Goal: Transaction & Acquisition: Purchase product/service

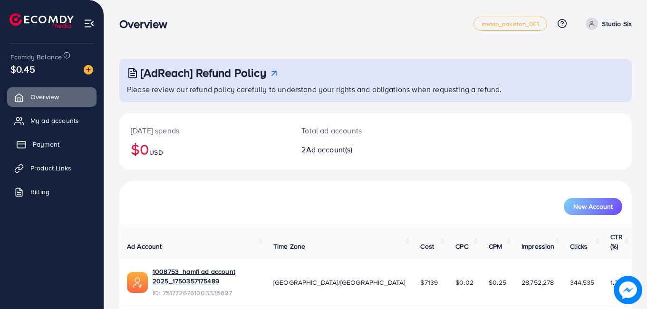
click at [43, 152] on link "Payment" at bounding box center [51, 144] width 89 height 19
click at [41, 145] on span "Payment" at bounding box center [46, 145] width 27 height 10
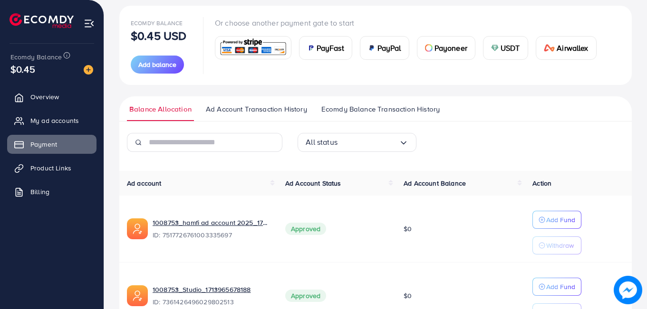
scroll to position [94, 0]
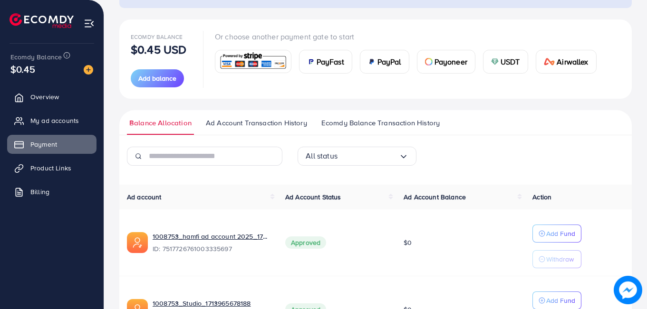
click at [507, 62] on span "USDT" at bounding box center [509, 61] width 19 height 11
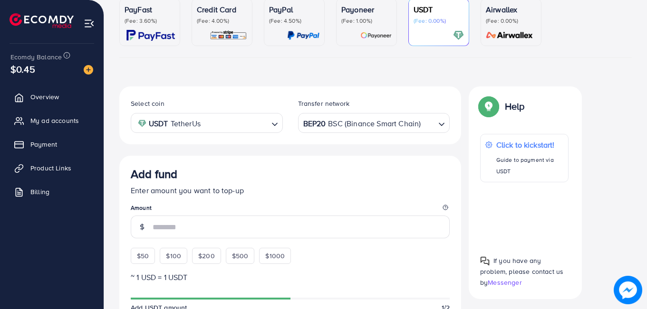
scroll to position [167, 0]
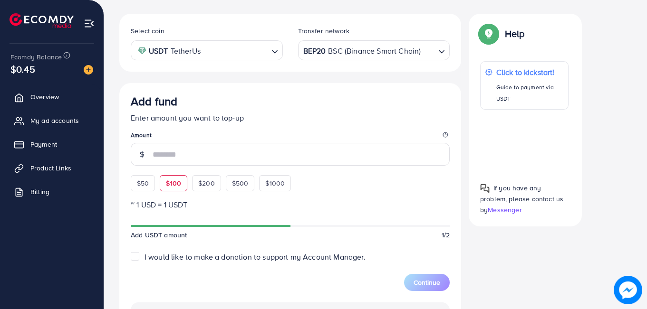
click at [177, 184] on div "$50 $100 $200 $500 $1000" at bounding box center [228, 181] width 195 height 21
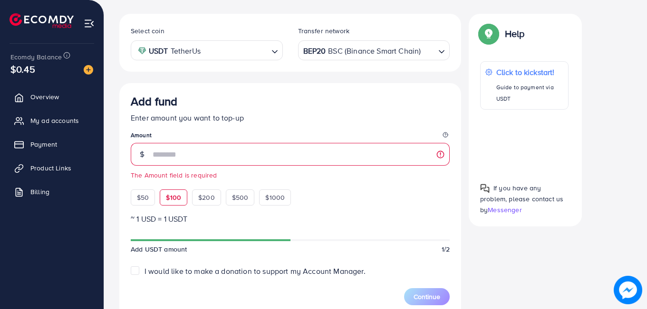
click at [178, 198] on span "$100" at bounding box center [173, 198] width 15 height 10
type input "***"
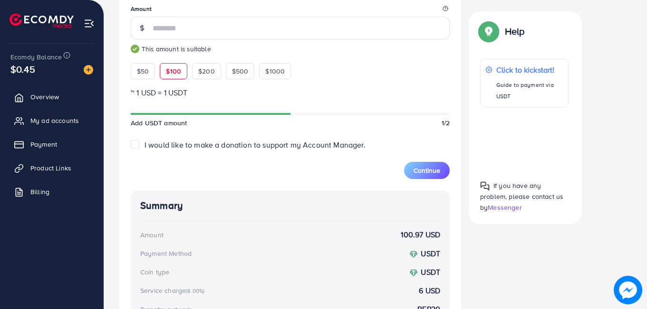
scroll to position [294, 0]
click at [430, 172] on span "Continue" at bounding box center [426, 170] width 27 height 10
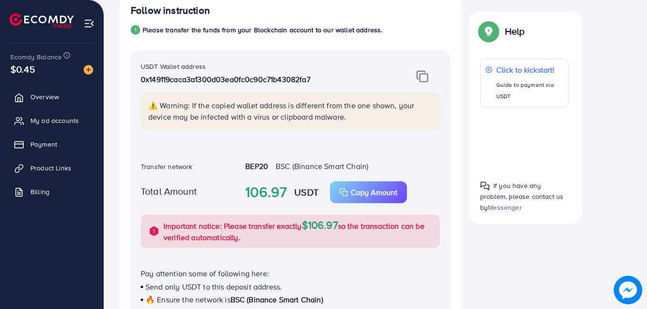
scroll to position [187, 0]
click at [422, 76] on img at bounding box center [422, 77] width 12 height 12
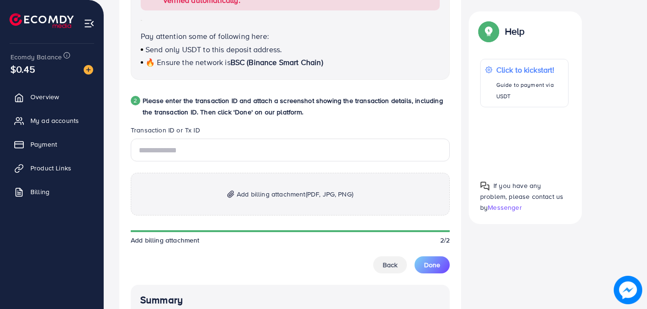
scroll to position [429, 0]
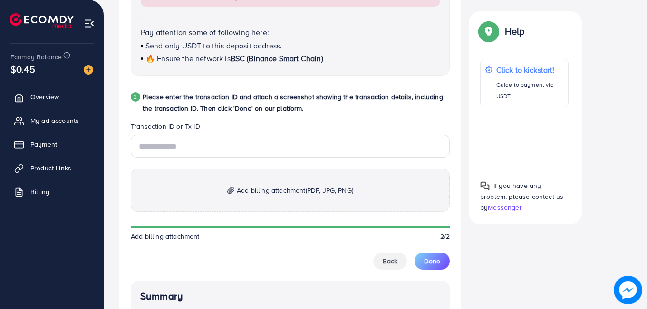
click at [249, 194] on span "Add billing attachment (PDF, JPG, PNG)" at bounding box center [295, 190] width 116 height 11
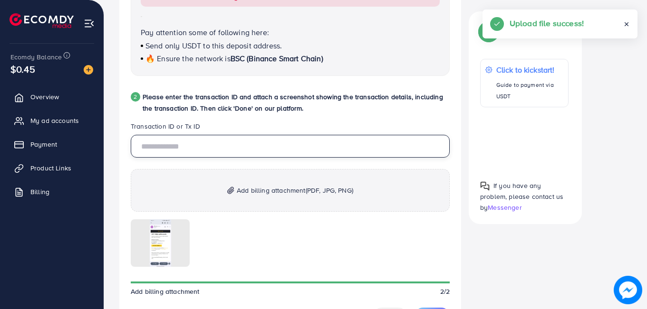
click at [219, 142] on input "text" at bounding box center [290, 146] width 319 height 23
paste input "**********"
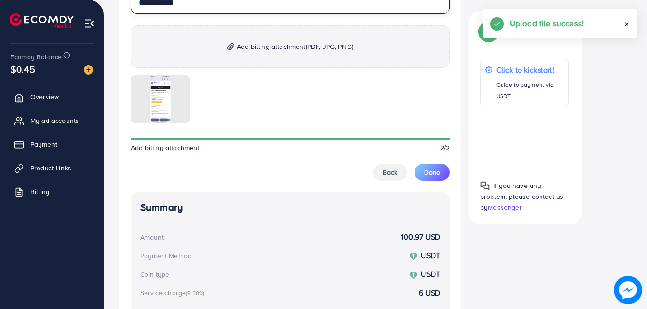
scroll to position [574, 0]
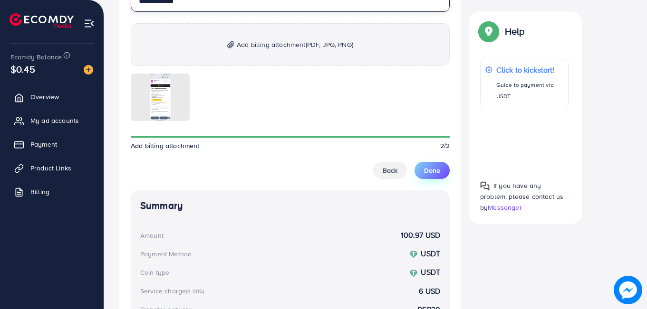
type input "**********"
click at [428, 164] on button "Done" at bounding box center [431, 170] width 35 height 17
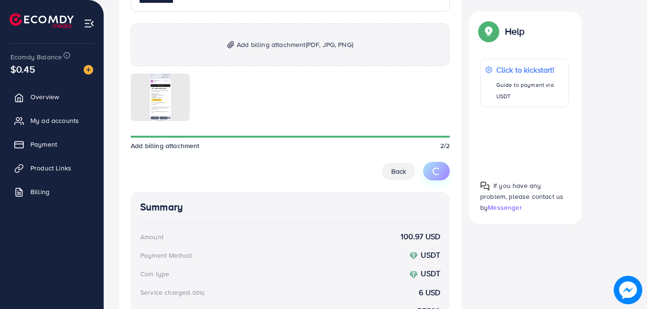
scroll to position [167, 0]
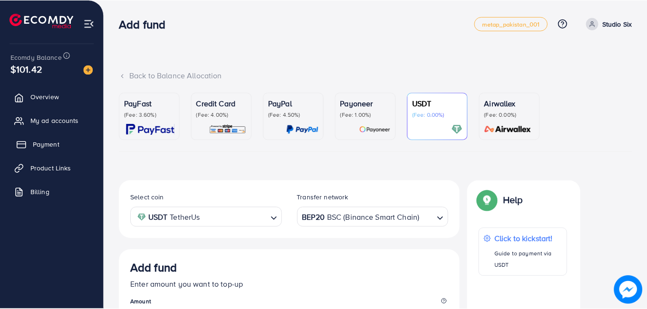
scroll to position [167, 0]
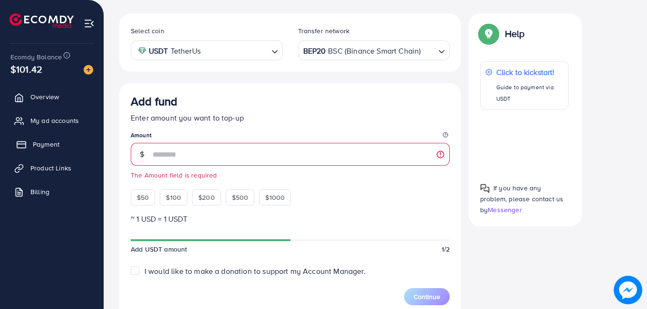
click at [58, 148] on span "Payment" at bounding box center [46, 145] width 27 height 10
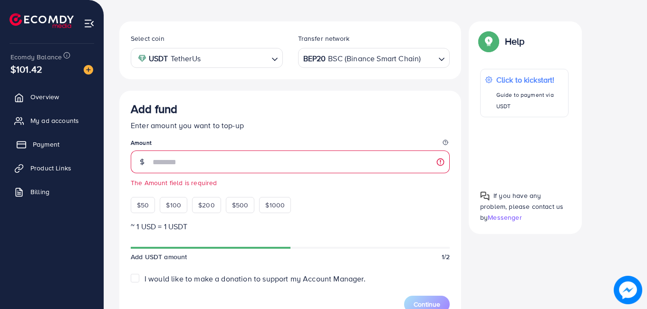
scroll to position [174, 0]
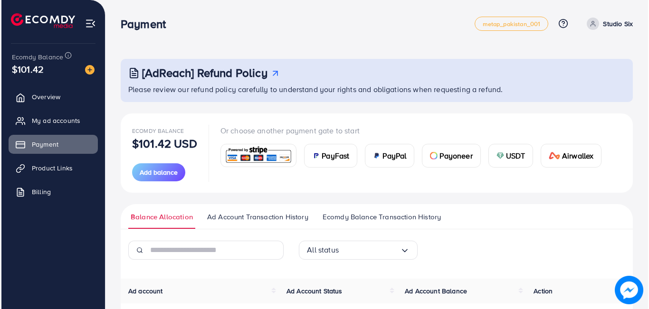
scroll to position [168, 0]
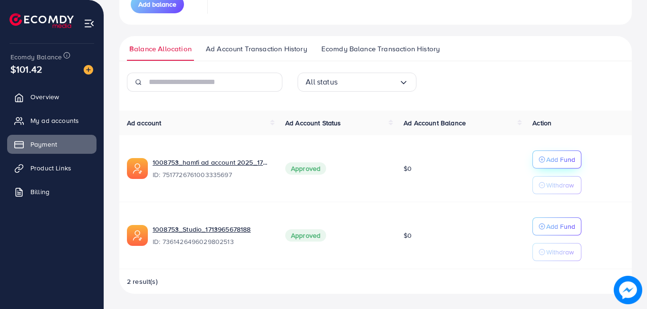
click at [553, 159] on p "Add Fund" at bounding box center [560, 159] width 29 height 11
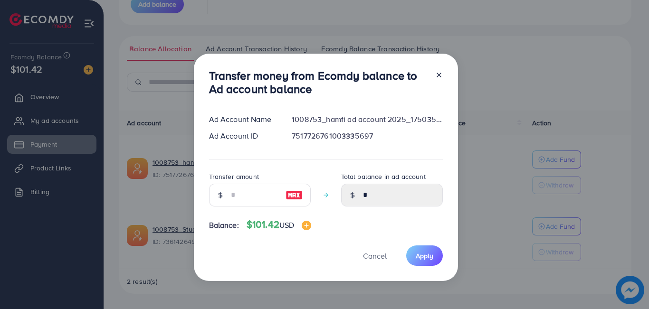
click at [292, 195] on img at bounding box center [294, 195] width 17 height 11
type input "***"
type input "******"
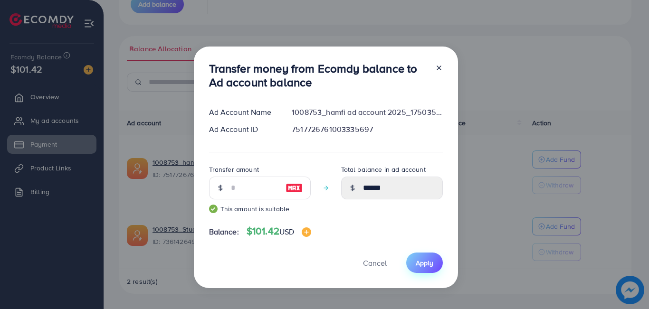
click at [418, 260] on span "Apply" at bounding box center [425, 263] width 18 height 10
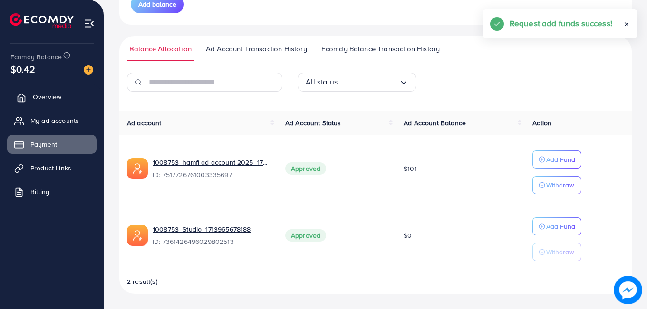
click at [44, 93] on span "Overview" at bounding box center [47, 97] width 29 height 10
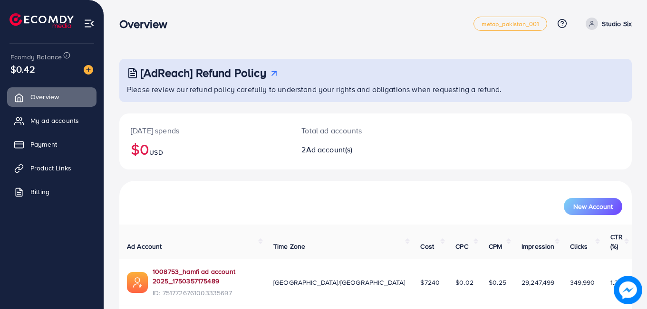
click at [210, 267] on link "1008753_hamfi ad account 2025_1750357175489" at bounding box center [205, 276] width 105 height 19
